Goal: Task Accomplishment & Management: Manage account settings

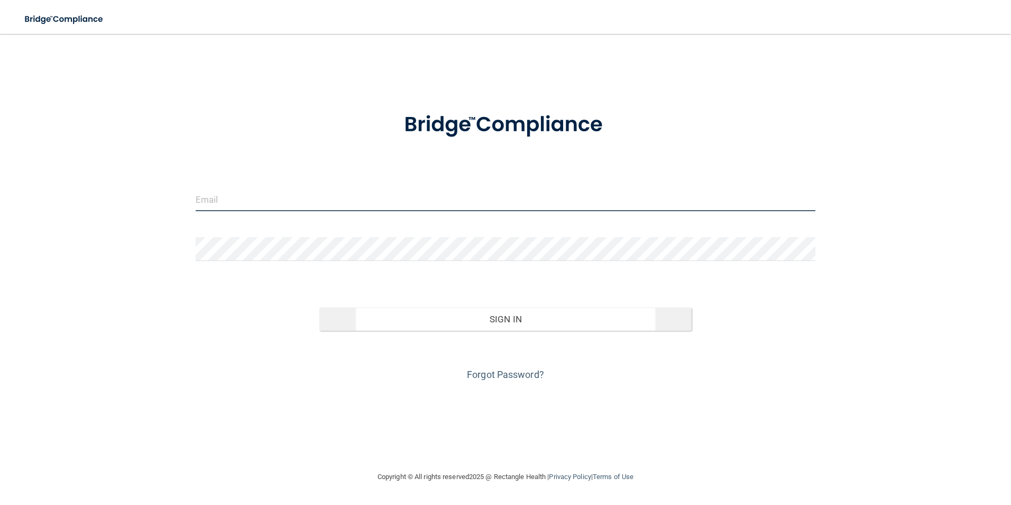
type input "[PERSON_NAME][EMAIL_ADDRESS][PERSON_NAME][DOMAIN_NAME]"
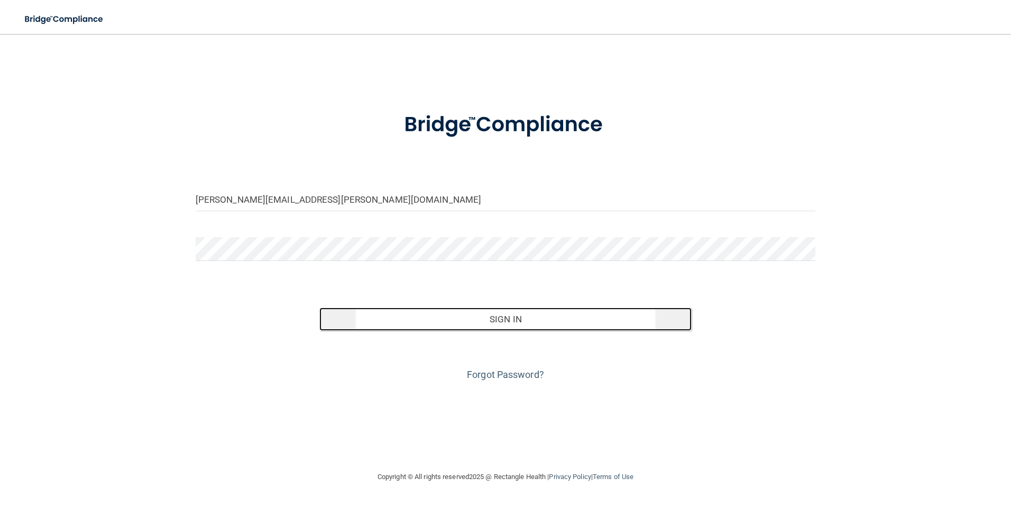
click at [503, 321] on button "Sign In" at bounding box center [505, 318] width 372 height 23
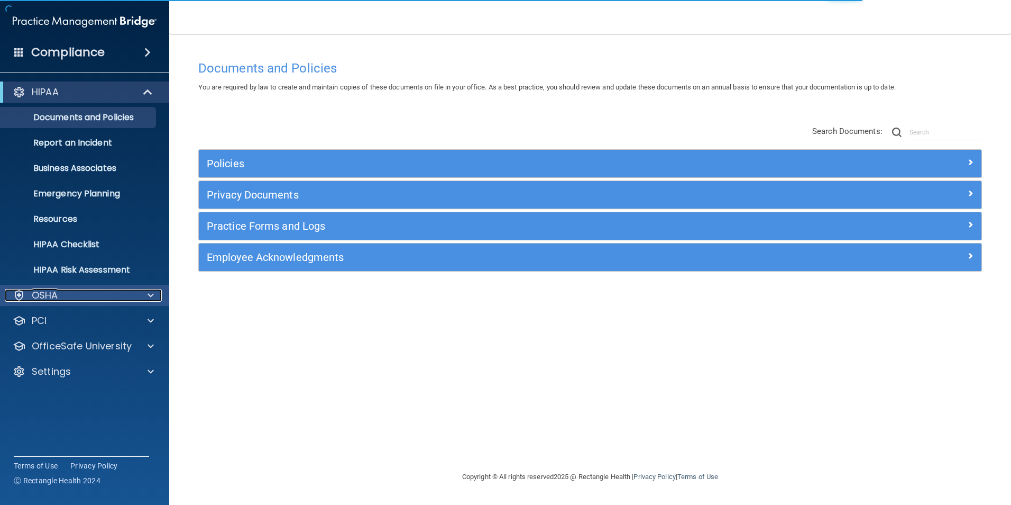
click at [62, 293] on div "OSHA" at bounding box center [70, 295] width 131 height 13
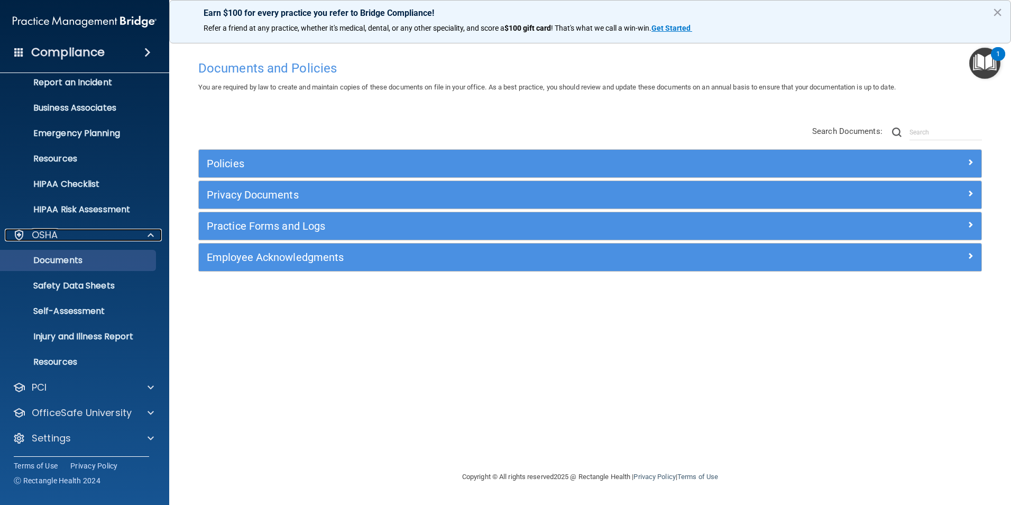
scroll to position [61, 0]
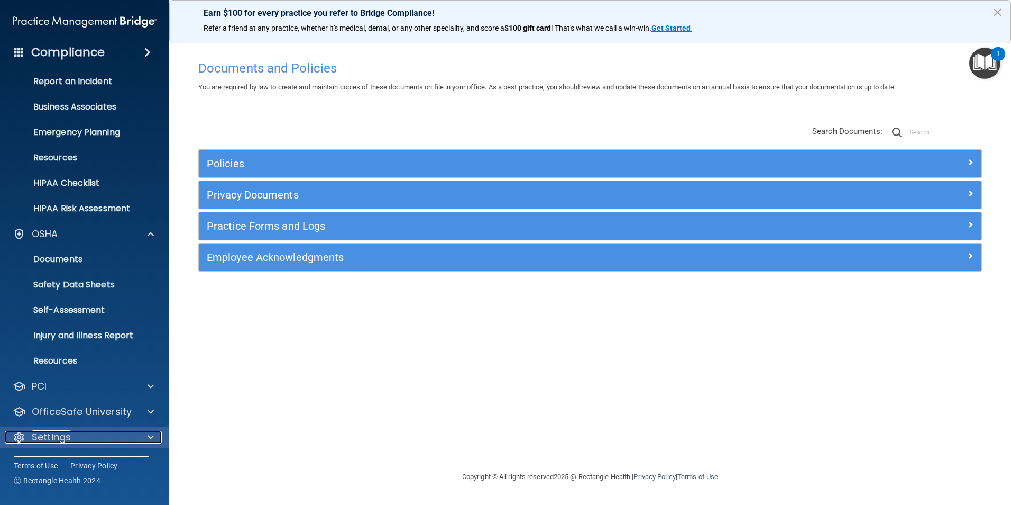
click at [54, 441] on p "Settings" at bounding box center [51, 436] width 39 height 13
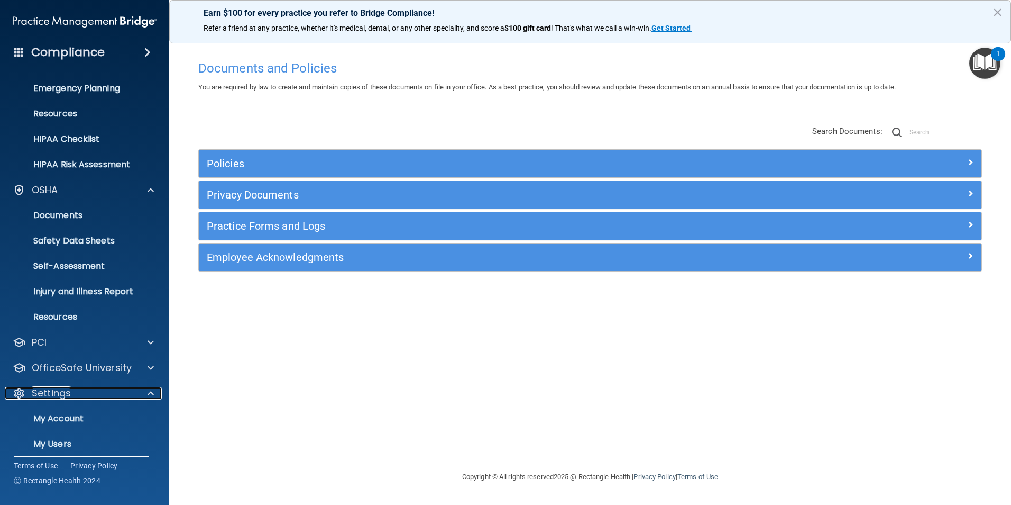
scroll to position [163, 0]
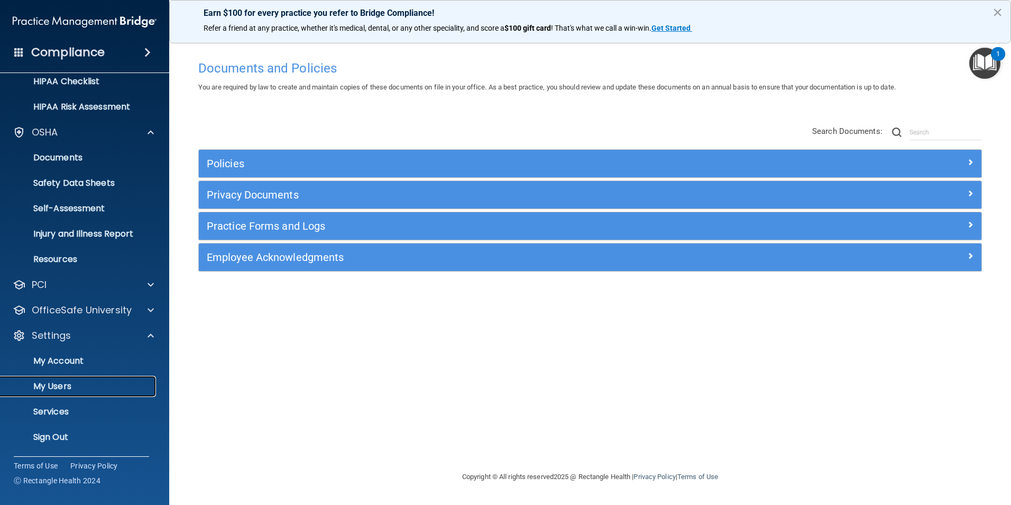
click at [68, 391] on p "My Users" at bounding box center [79, 386] width 144 height 11
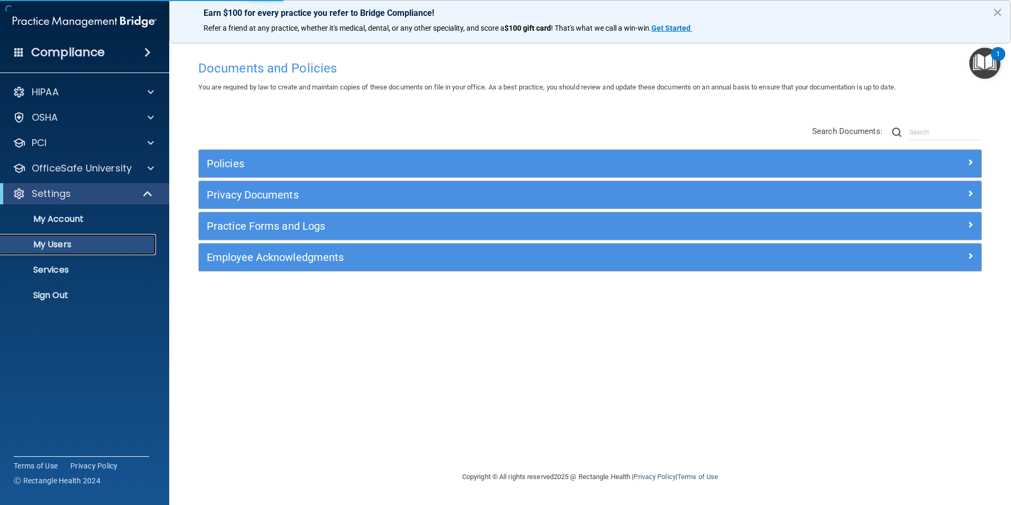
select select "20"
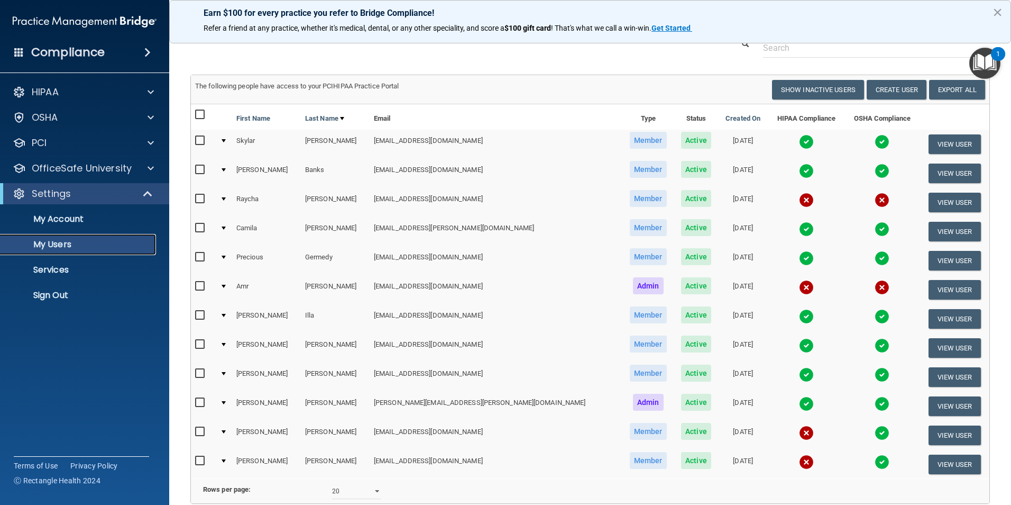
scroll to position [85, 0]
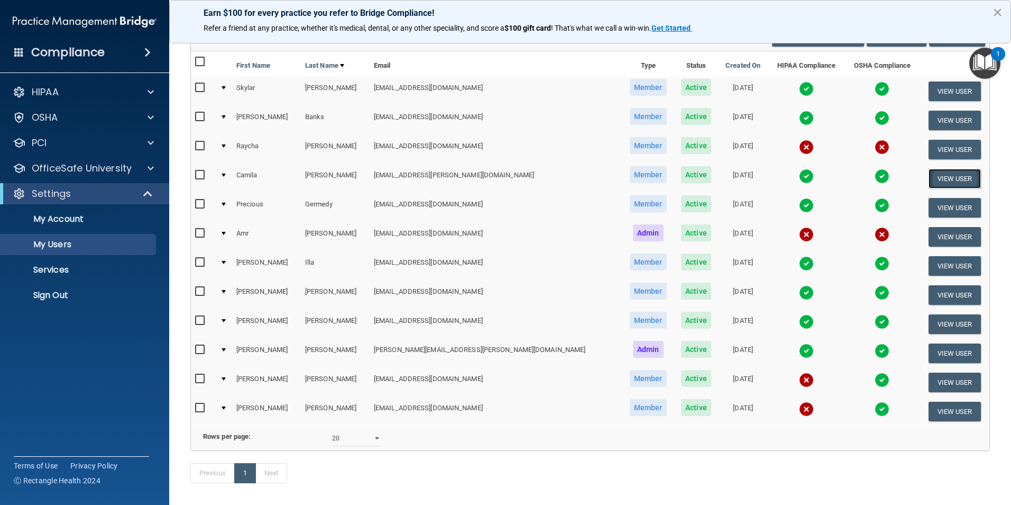
click at [929, 175] on button "View User" at bounding box center [955, 179] width 52 height 20
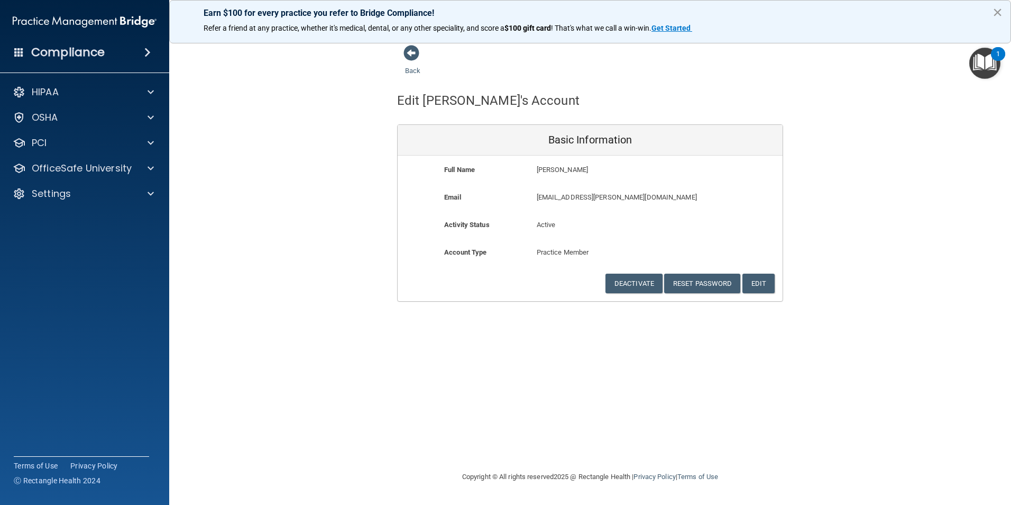
click at [997, 17] on button "×" at bounding box center [998, 12] width 10 height 17
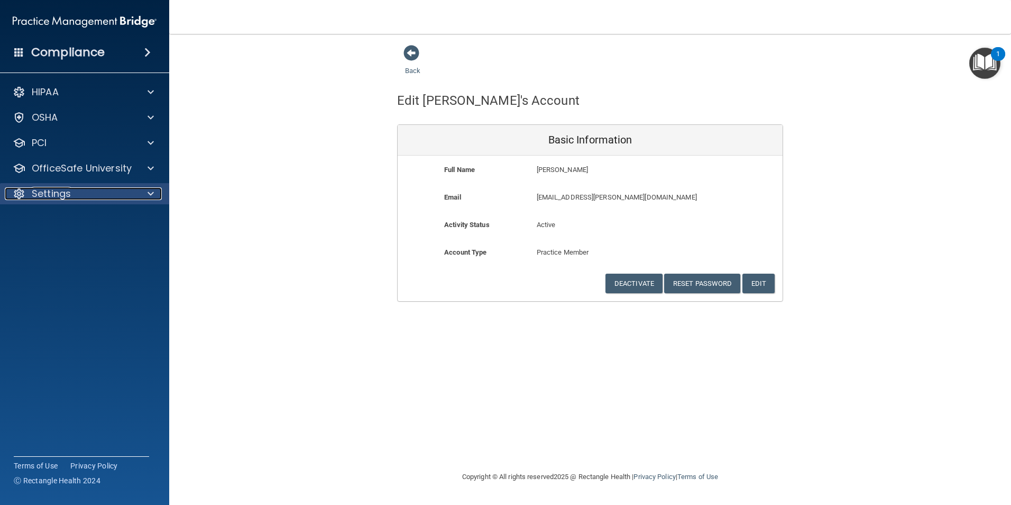
click at [53, 191] on p "Settings" at bounding box center [51, 193] width 39 height 13
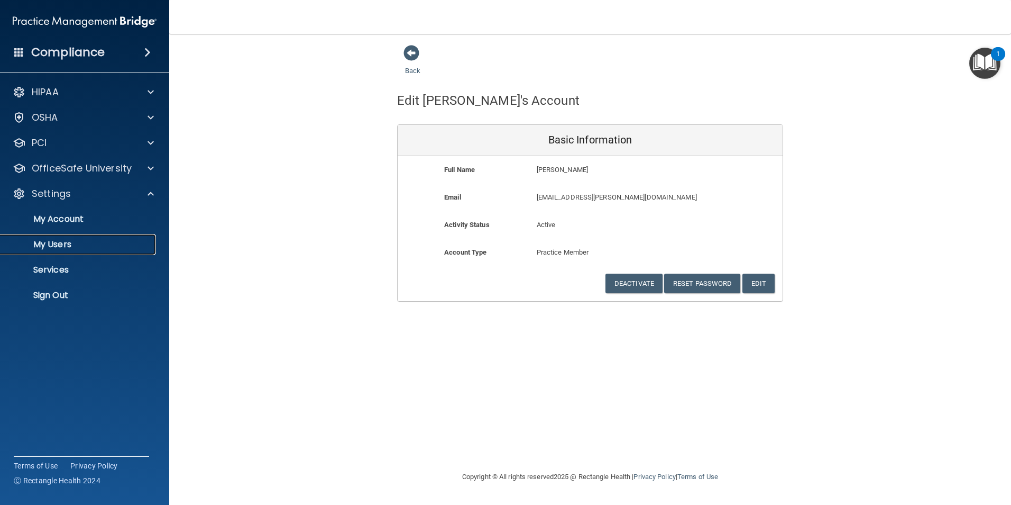
click at [54, 246] on p "My Users" at bounding box center [79, 244] width 144 height 11
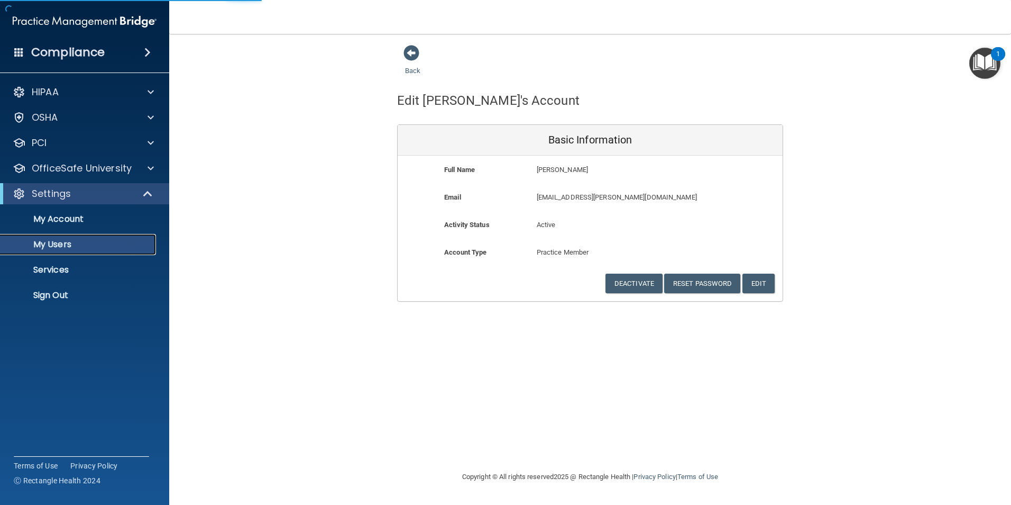
select select "20"
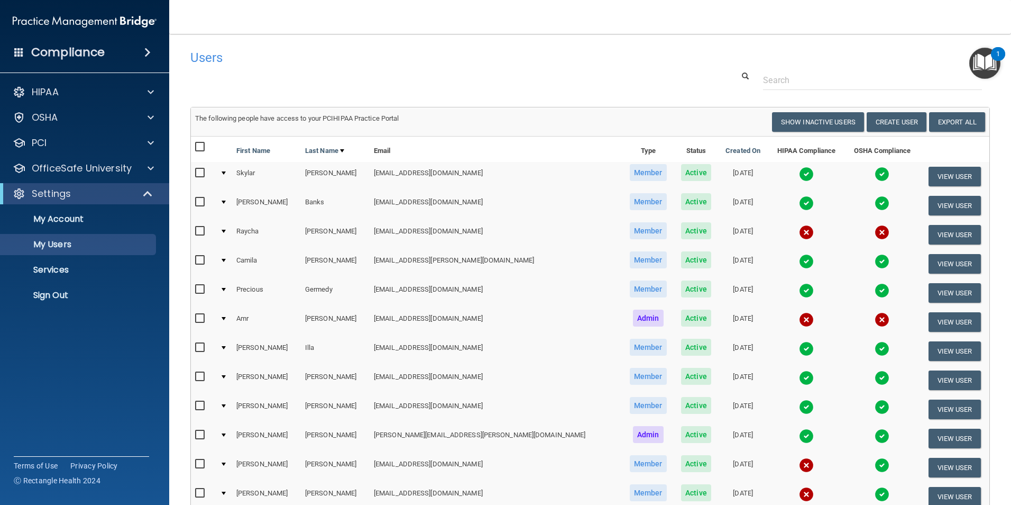
click at [799, 262] on img at bounding box center [806, 261] width 15 height 15
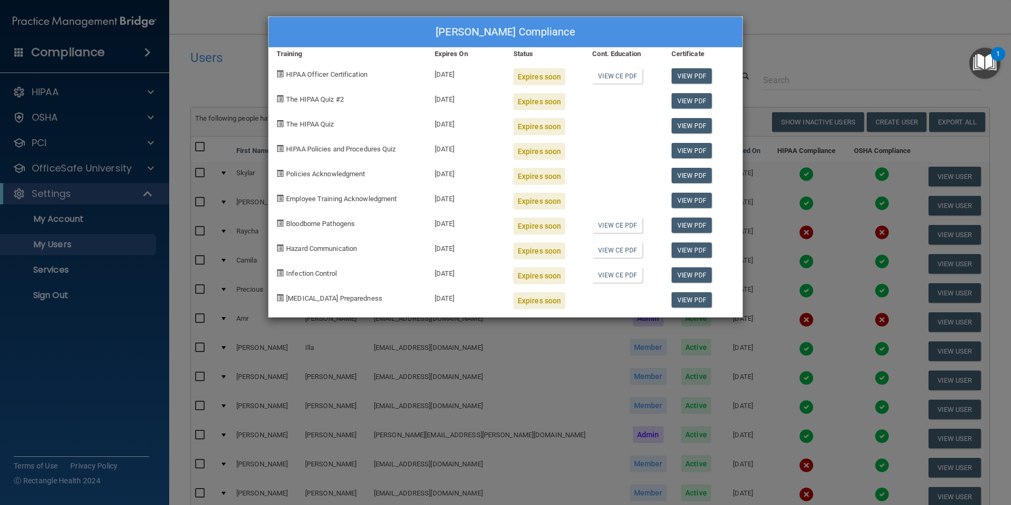
click at [769, 49] on div "[PERSON_NAME] Compliance Training Expires On Status Cont. Education Certificate…" at bounding box center [505, 252] width 1011 height 505
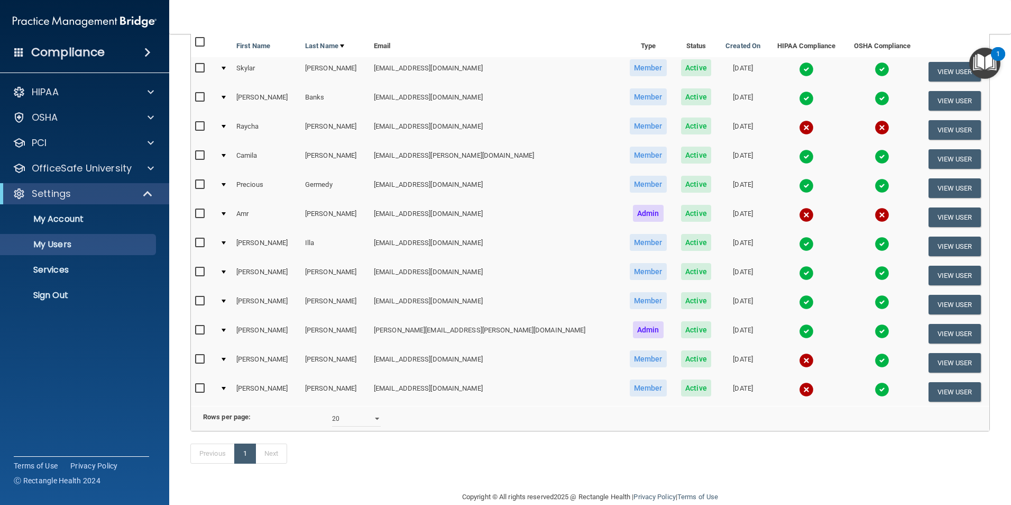
scroll to position [106, 0]
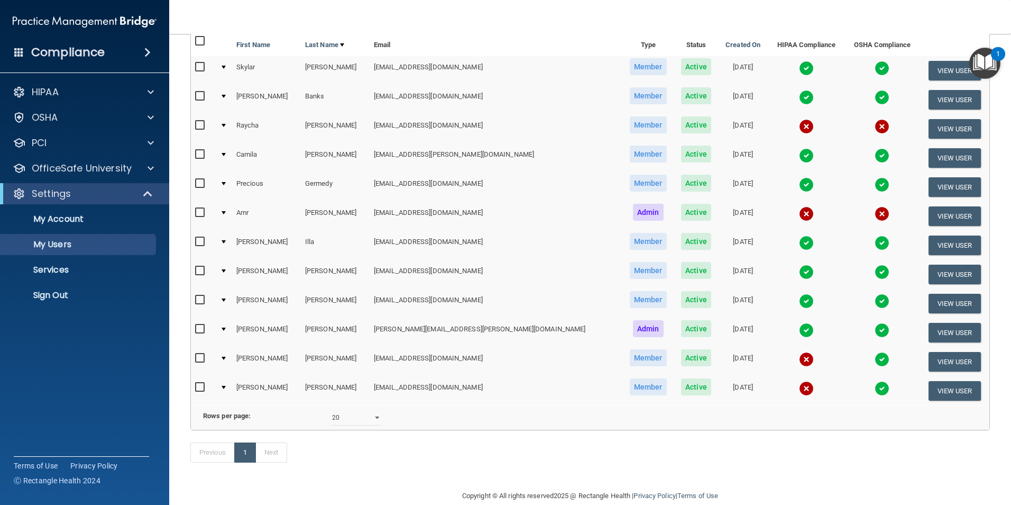
click at [799, 244] on img at bounding box center [806, 242] width 15 height 15
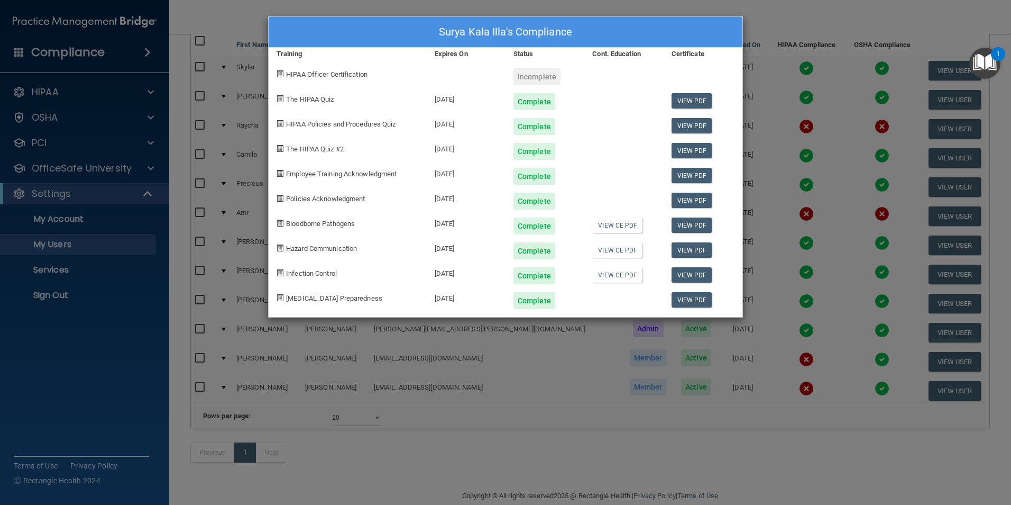
click at [787, 24] on div "Surya Kala Illa's Compliance Training Expires On Status Cont. Education Certifi…" at bounding box center [505, 252] width 1011 height 505
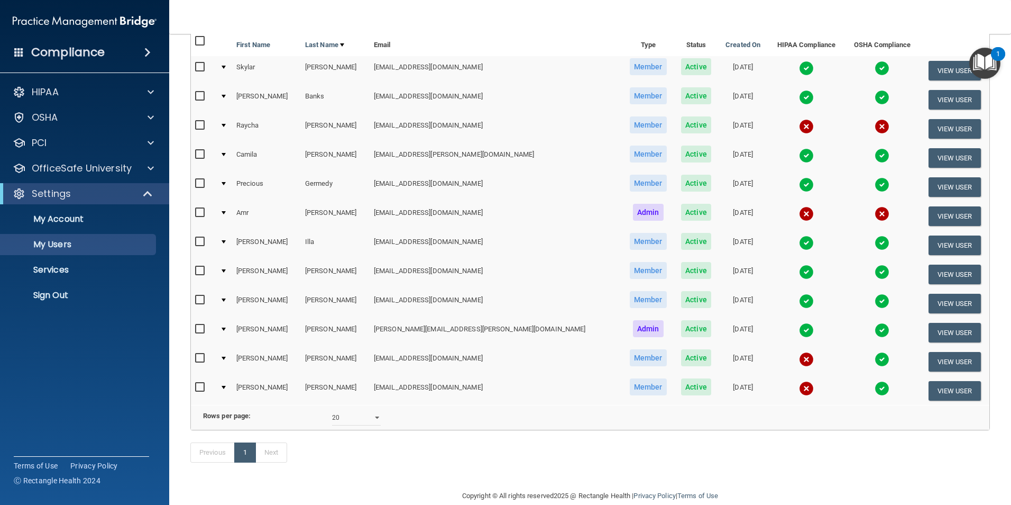
click at [799, 302] on img at bounding box center [806, 301] width 15 height 15
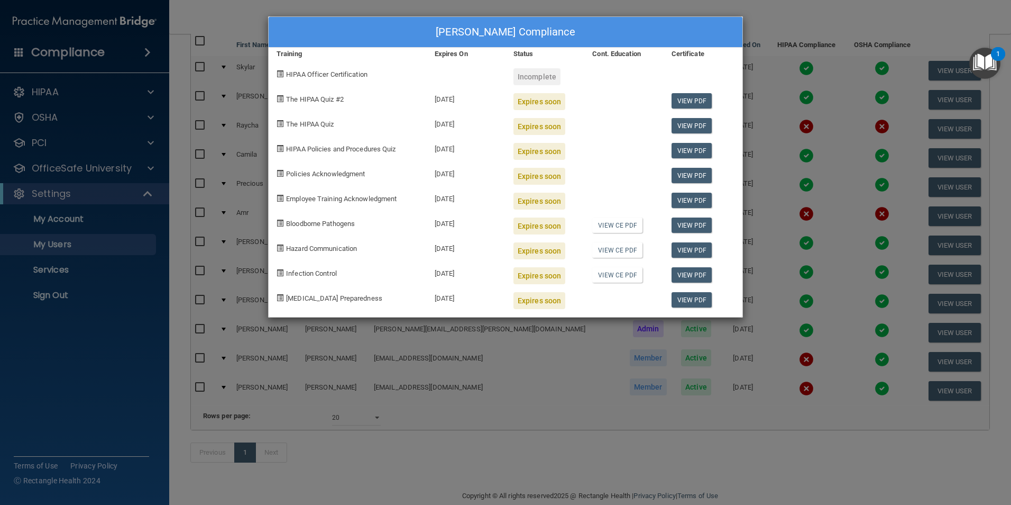
click at [771, 19] on div "[PERSON_NAME] Compliance Training Expires On Status Cont. Education Certificate…" at bounding box center [505, 252] width 1011 height 505
